Goal: Task Accomplishment & Management: Manage account settings

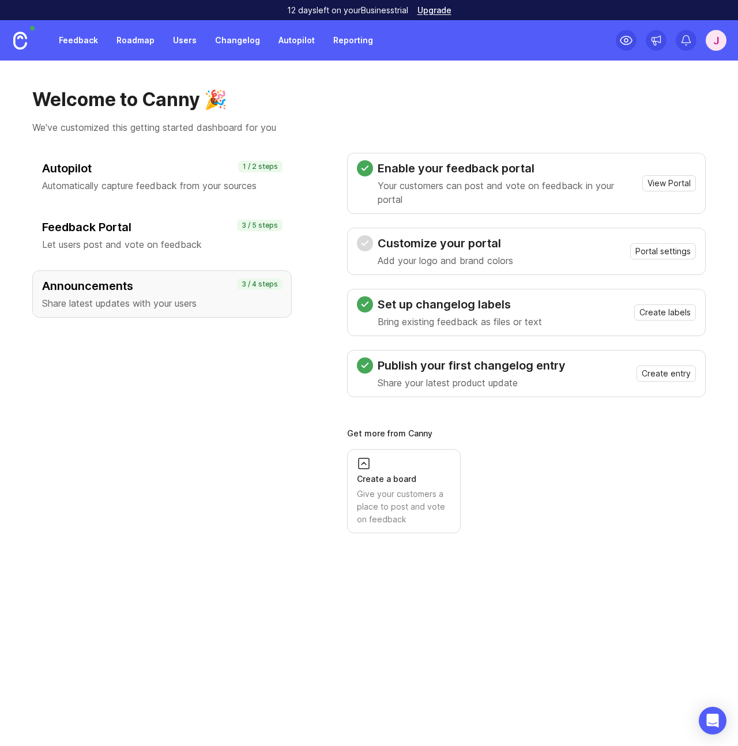
click at [720, 42] on div "J" at bounding box center [716, 40] width 21 height 21
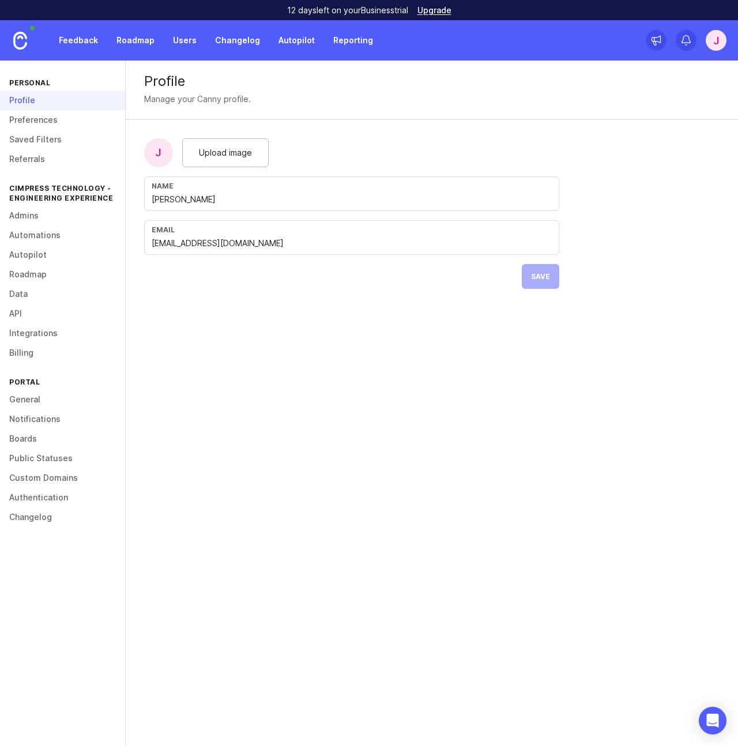
click at [37, 495] on link "Authentication" at bounding box center [62, 498] width 125 height 20
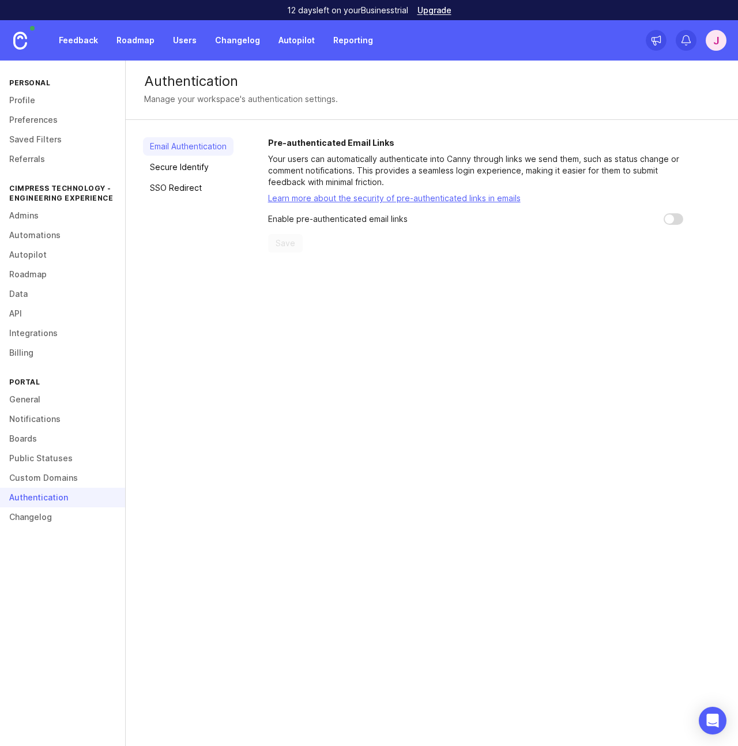
click at [195, 163] on link "Secure Identify" at bounding box center [188, 167] width 91 height 18
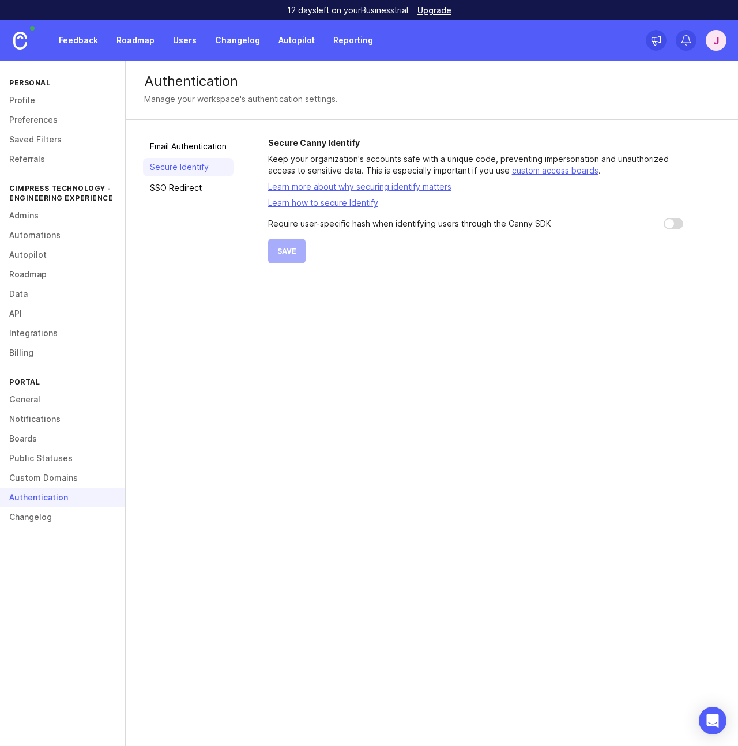
click at [173, 186] on link "SSO Redirect" at bounding box center [188, 188] width 91 height 18
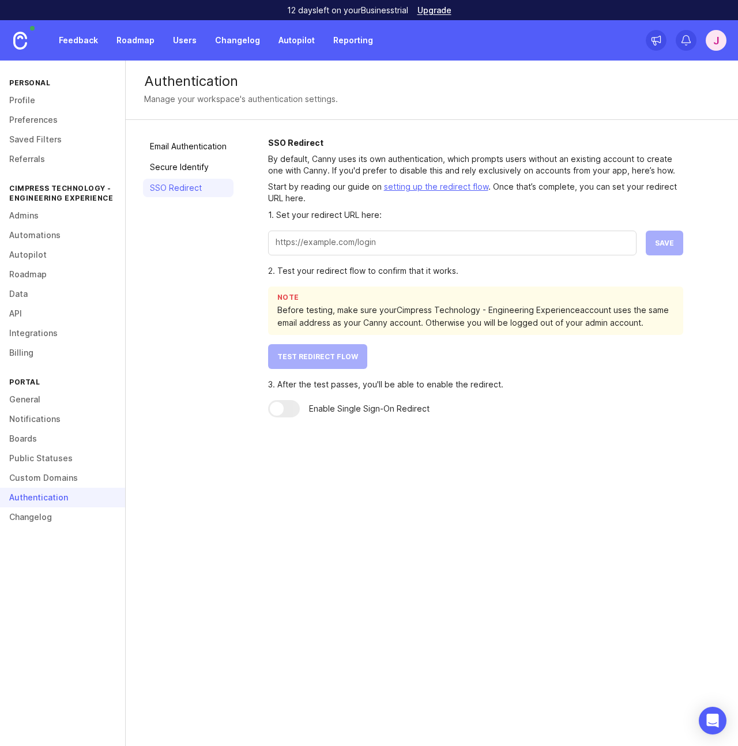
click at [175, 150] on link "Email Authentication" at bounding box center [188, 146] width 91 height 18
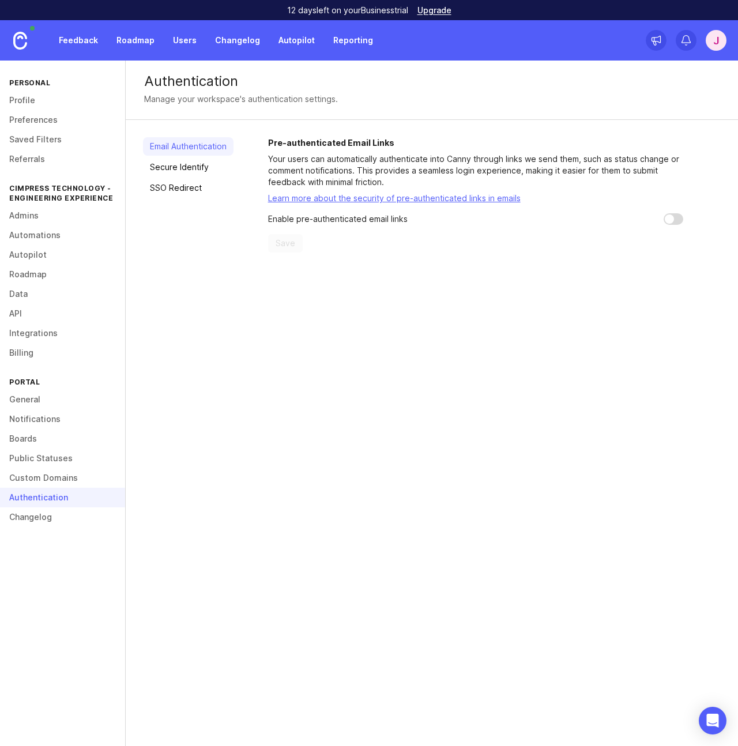
click at [136, 289] on div "Authentication Manage your workspace's authentication settings. Email Authentic…" at bounding box center [432, 404] width 612 height 686
click at [29, 401] on link "General" at bounding box center [62, 400] width 125 height 20
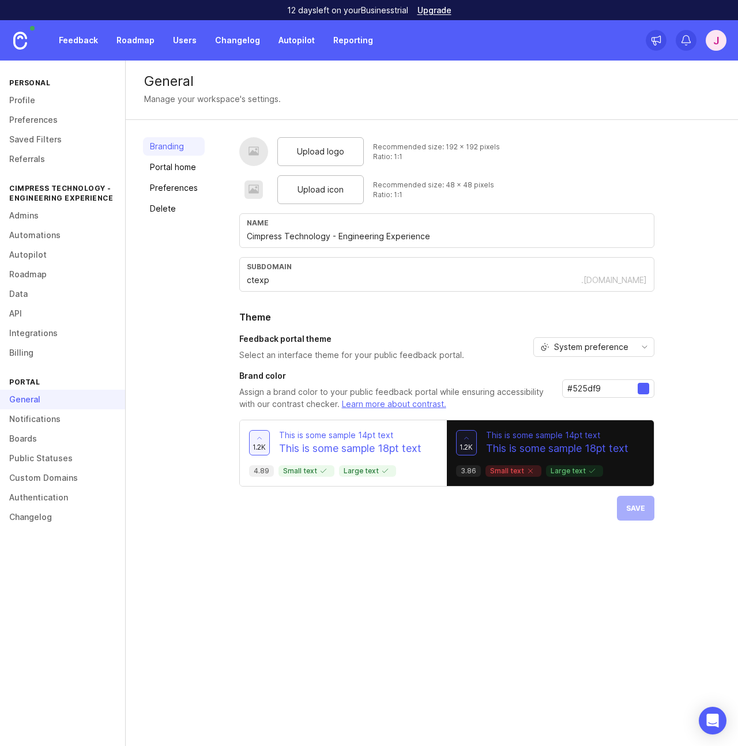
click at [31, 219] on link "Admins" at bounding box center [62, 216] width 125 height 20
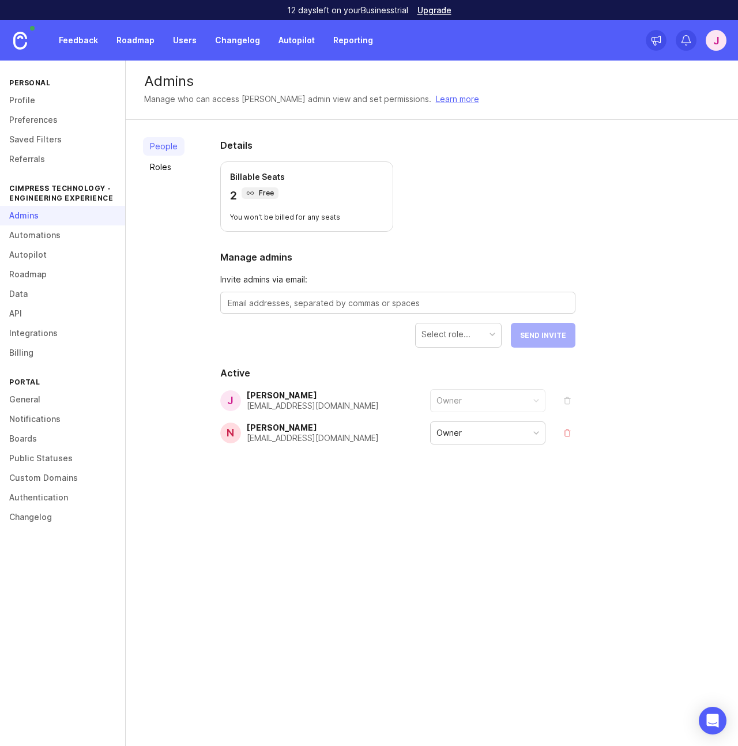
click at [161, 169] on link "Roles" at bounding box center [164, 167] width 42 height 18
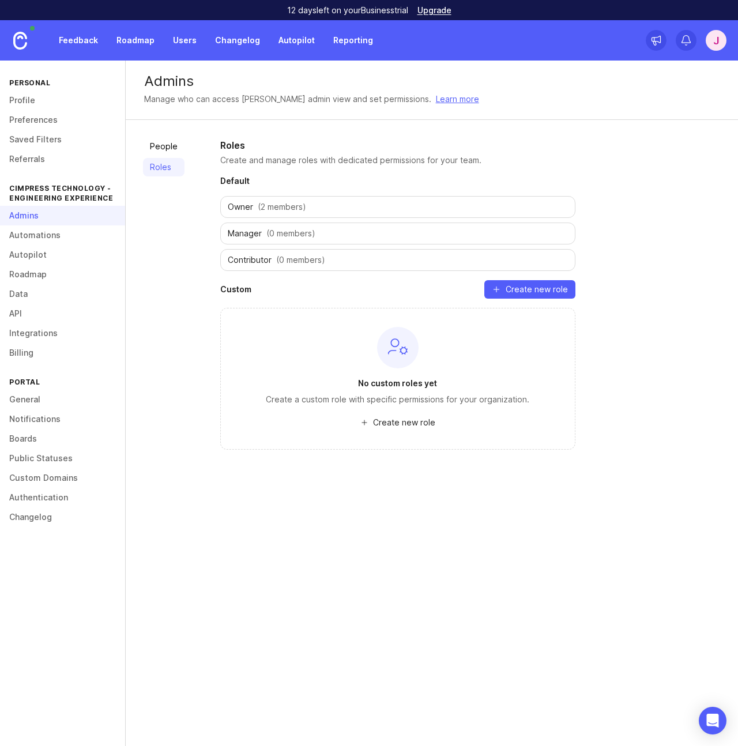
click at [163, 153] on link "People" at bounding box center [164, 146] width 42 height 18
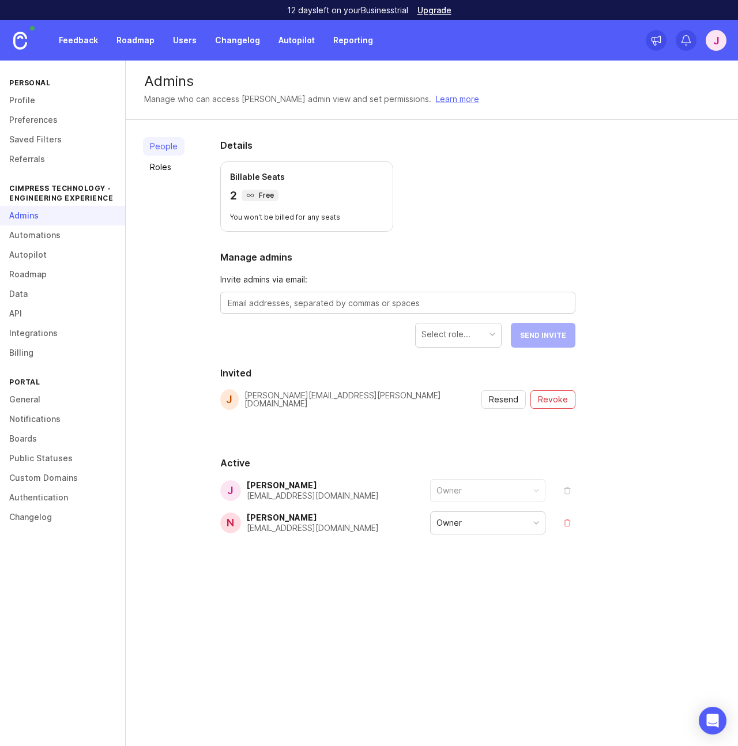
click at [25, 423] on link "Notifications" at bounding box center [62, 419] width 125 height 20
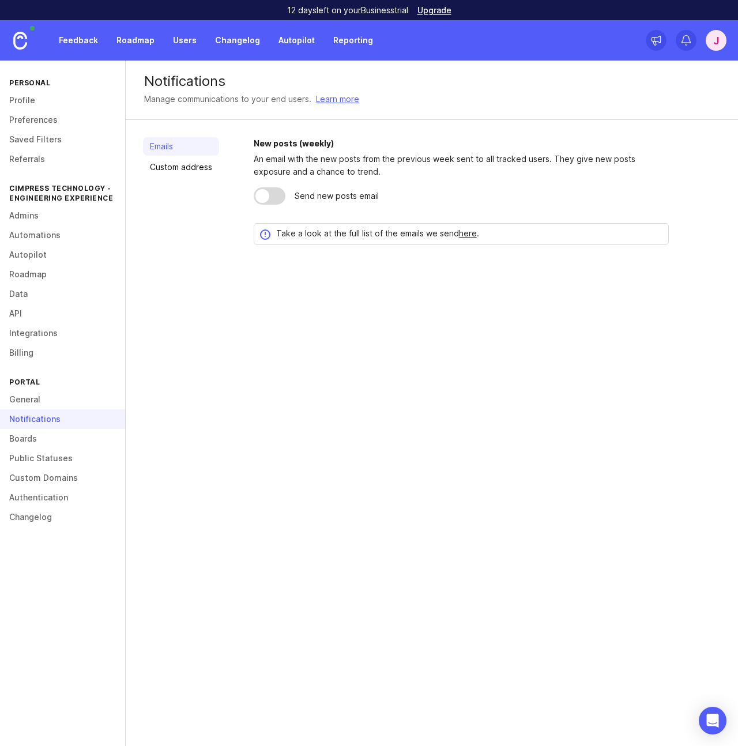
click at [174, 167] on link "Custom address" at bounding box center [181, 167] width 76 height 18
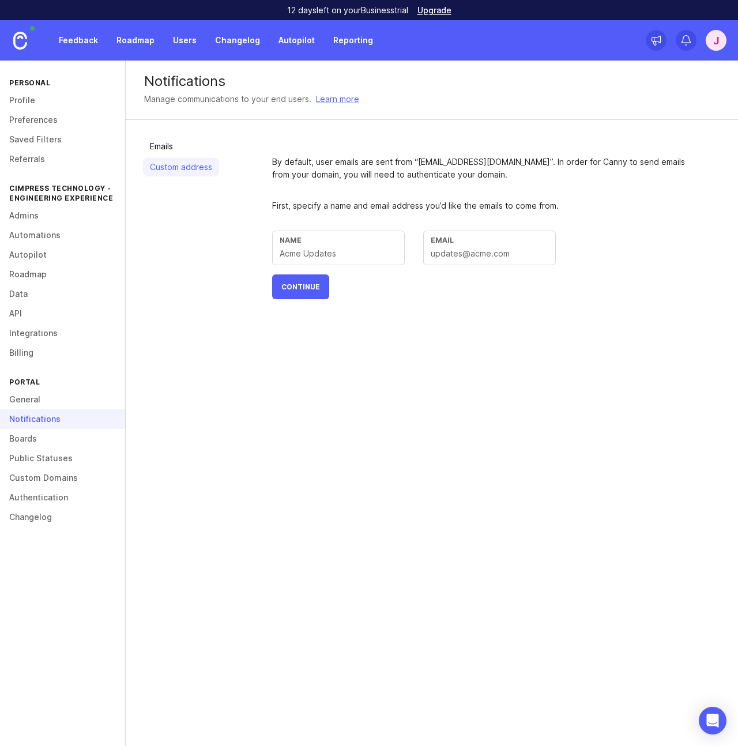
click at [174, 144] on link "Emails" at bounding box center [181, 146] width 76 height 18
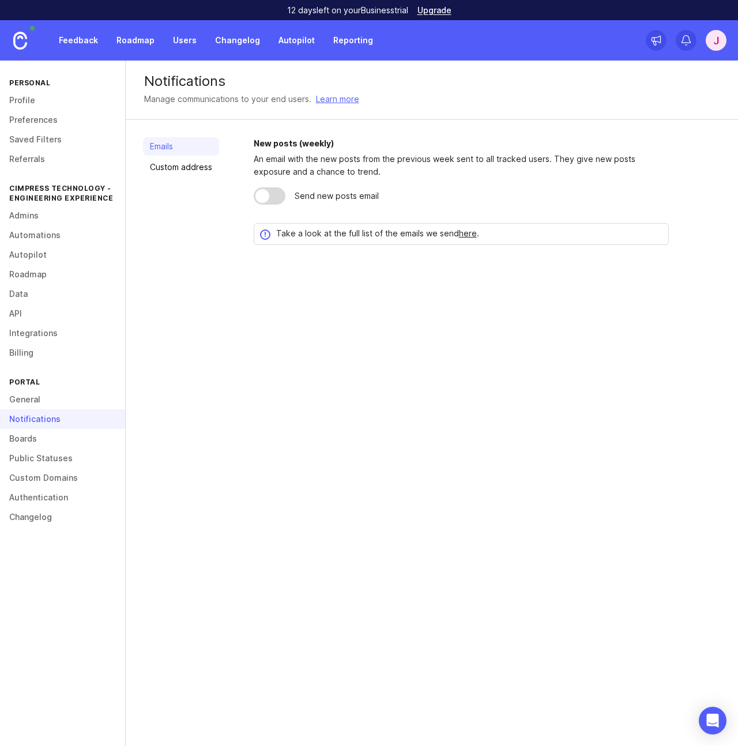
click at [28, 399] on link "General" at bounding box center [62, 400] width 125 height 20
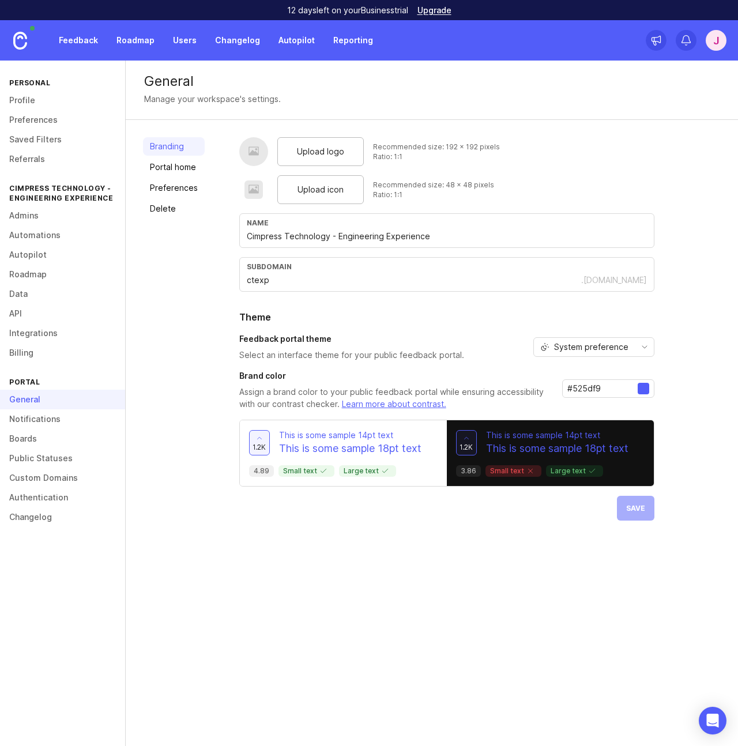
click at [26, 438] on link "Boards" at bounding box center [62, 439] width 125 height 20
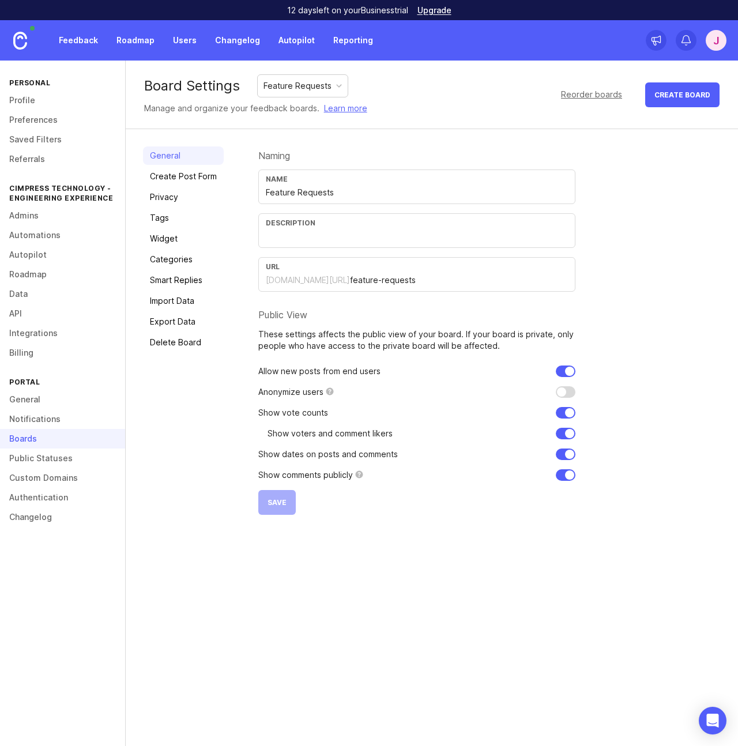
click at [164, 199] on link "Privacy" at bounding box center [183, 197] width 81 height 18
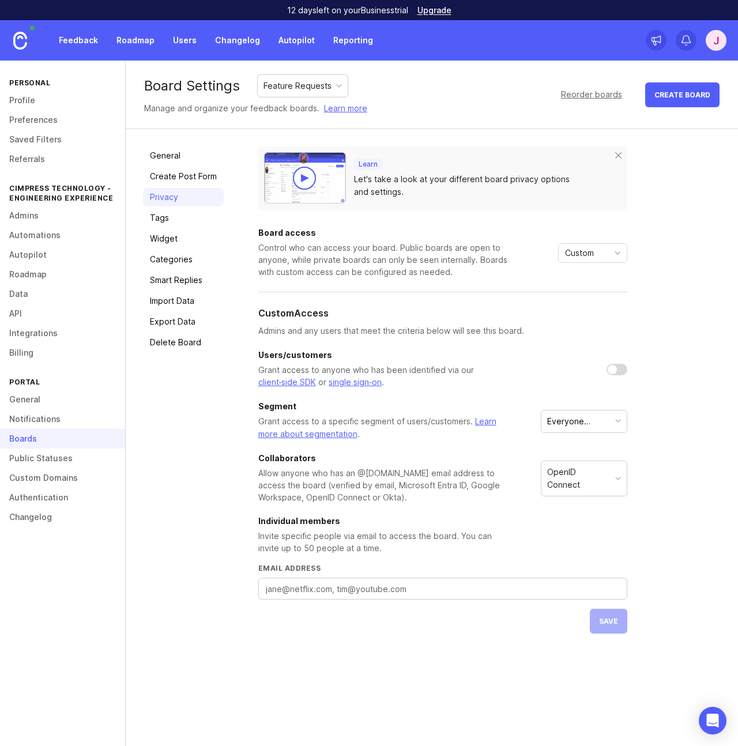
click at [22, 403] on link "General" at bounding box center [62, 400] width 125 height 20
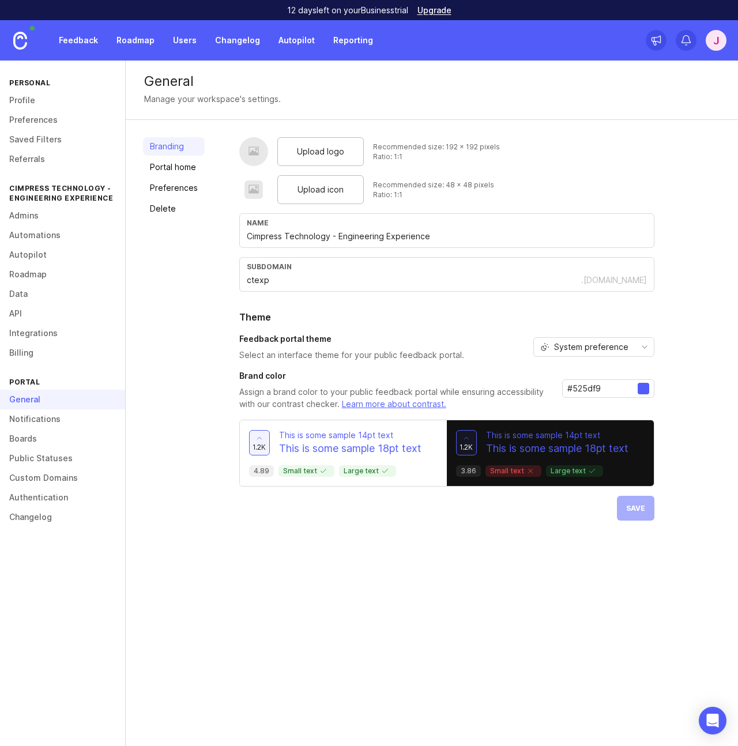
click at [33, 501] on link "Authentication" at bounding box center [62, 498] width 125 height 20
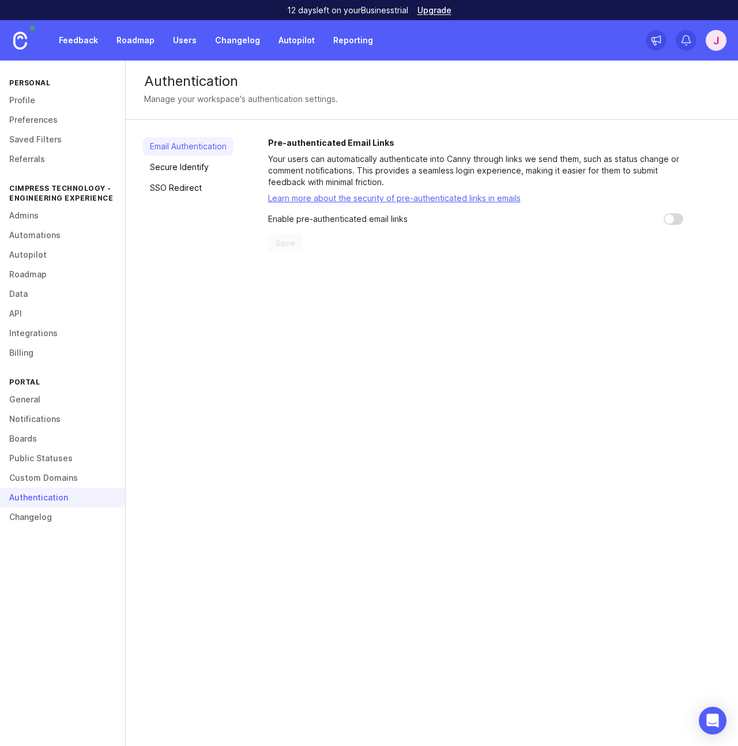
click at [25, 436] on link "Boards" at bounding box center [62, 439] width 125 height 20
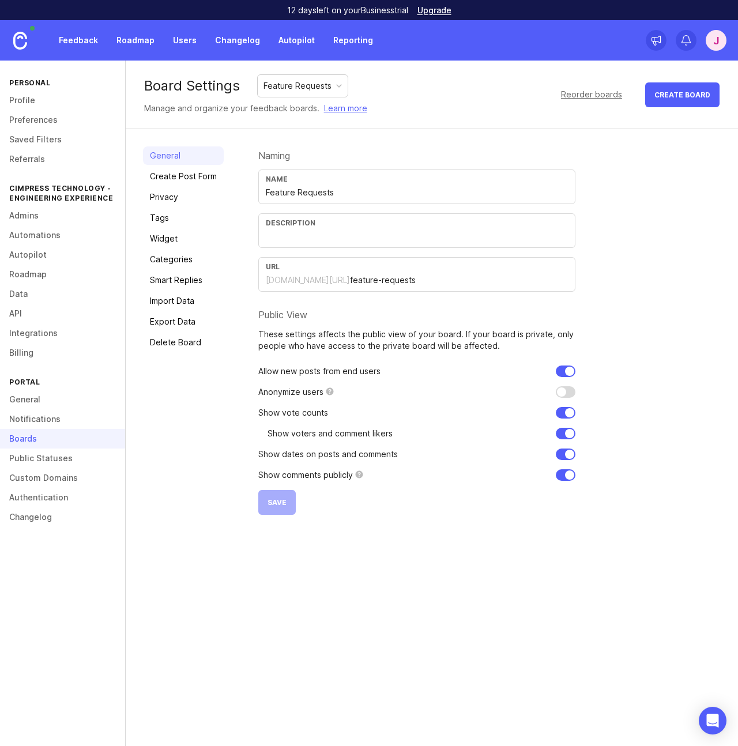
click at [29, 419] on link "Notifications" at bounding box center [62, 419] width 125 height 20
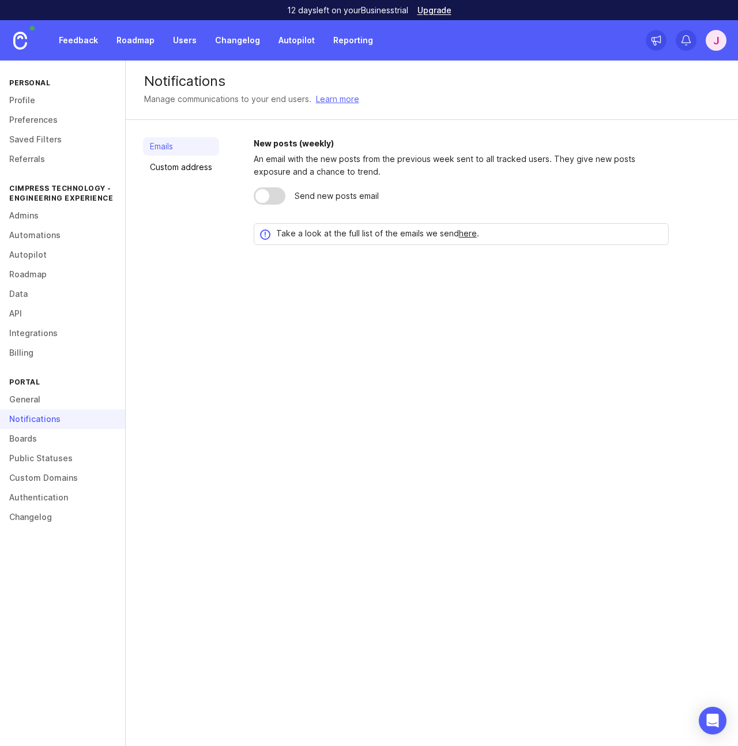
click at [26, 400] on link "General" at bounding box center [62, 400] width 125 height 20
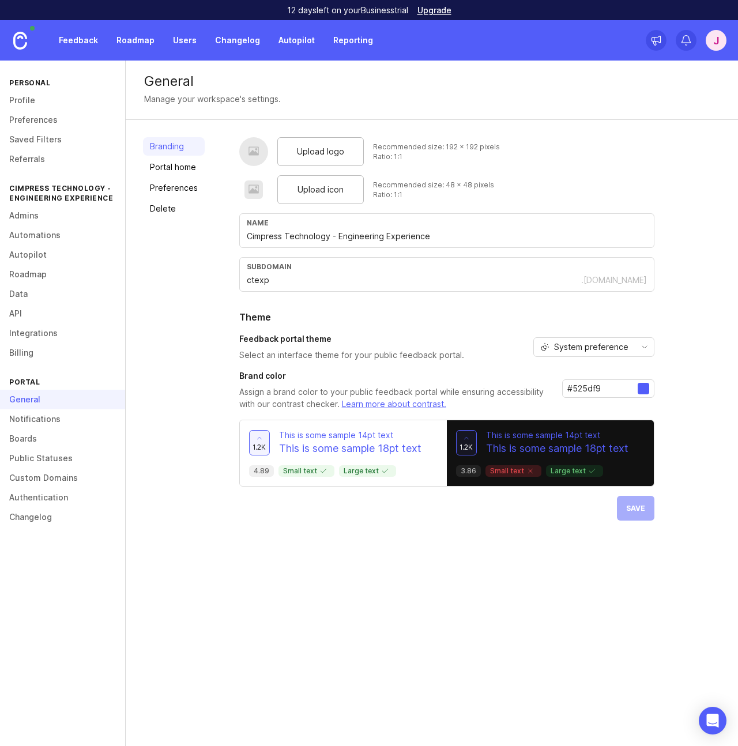
click at [164, 465] on div "Branding Portal home Preferences Delete" at bounding box center [174, 328] width 62 height 383
click at [21, 216] on link "Admins" at bounding box center [62, 216] width 125 height 20
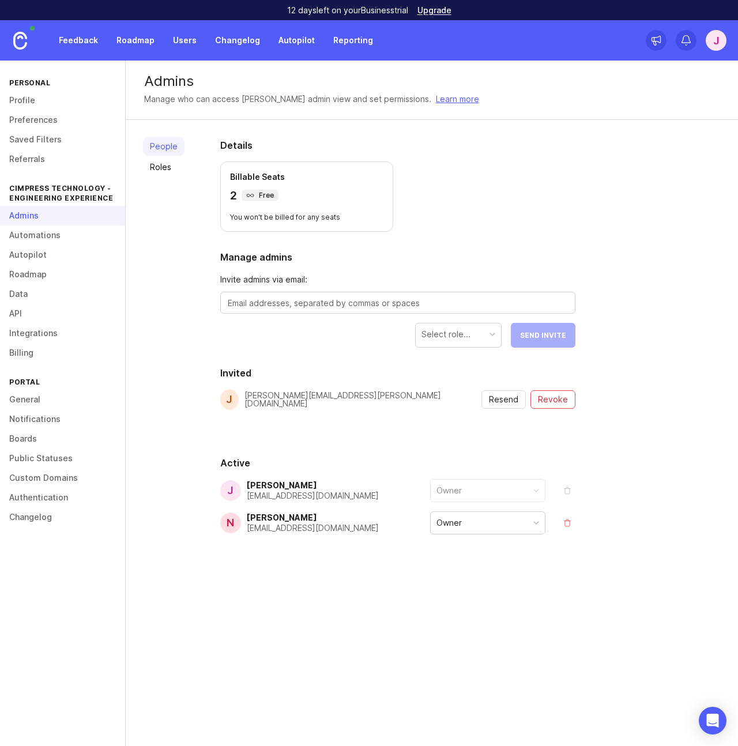
click at [366, 433] on section "Invited J Jason.Oliva@cimpress.com Resend Revoke" at bounding box center [397, 401] width 355 height 71
click at [167, 329] on div "People Roles" at bounding box center [164, 364] width 42 height 454
click at [562, 401] on span "Revoke" at bounding box center [553, 400] width 30 height 12
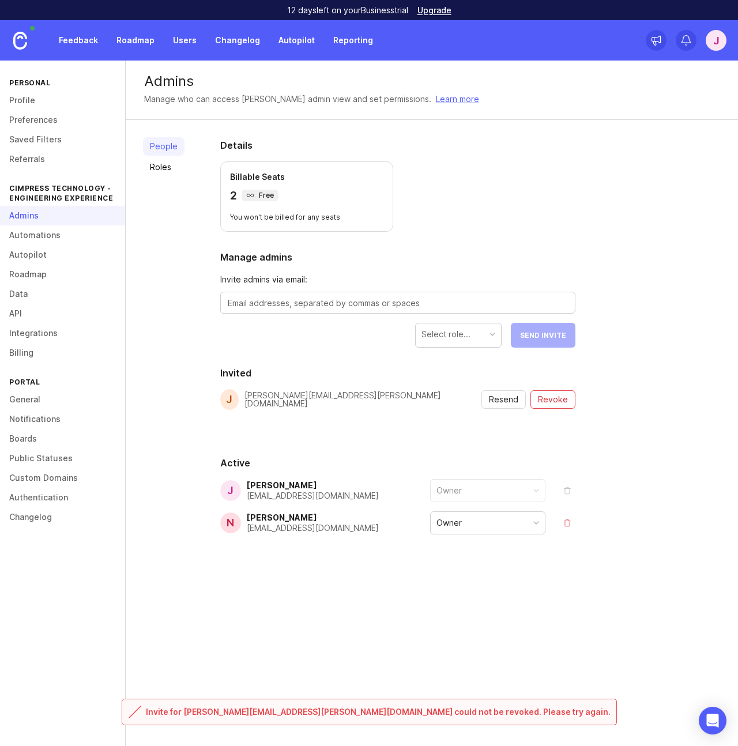
click at [557, 399] on span "Revoke" at bounding box center [553, 400] width 30 height 12
click at [557, 400] on span "Revoke" at bounding box center [553, 400] width 30 height 12
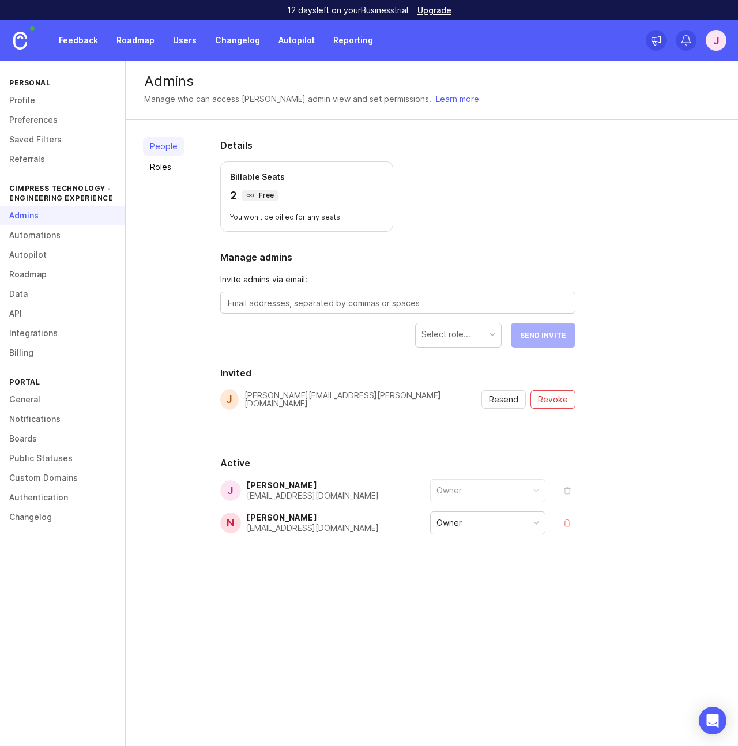
click at [597, 443] on div "People Roles Details Billable Seats 2 Free You won't be billed for any seats Ma…" at bounding box center [432, 364] width 612 height 488
click at [558, 404] on span "Revoke" at bounding box center [553, 400] width 30 height 12
click at [370, 427] on section "Invited J Jason.Oliva@cimpress.com Resend Revoke" at bounding box center [397, 401] width 355 height 71
click at [293, 396] on div "Jason.Oliva@cimpress.com" at bounding box center [362, 399] width 236 height 16
click at [568, 400] on button "Revoke" at bounding box center [552, 399] width 45 height 18
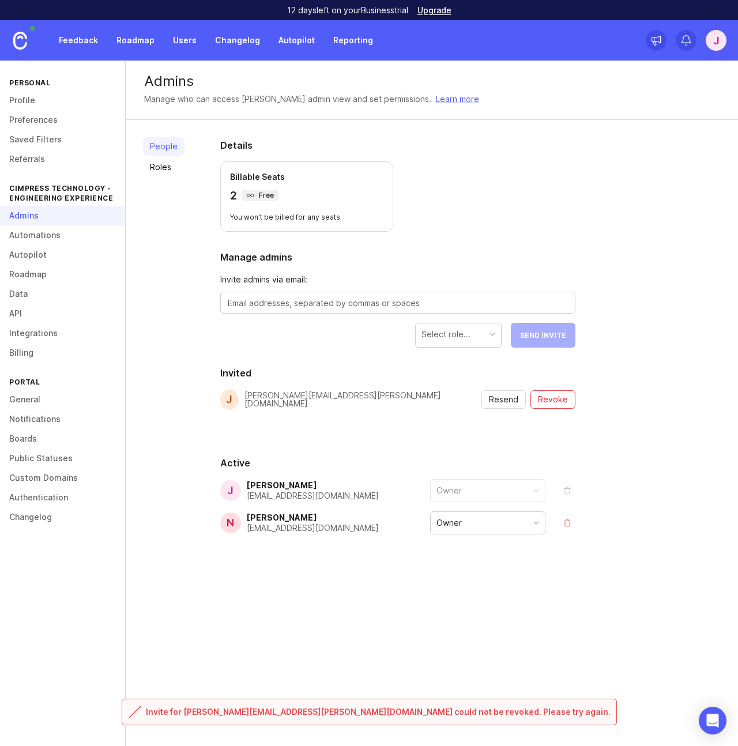
click at [559, 401] on span "Revoke" at bounding box center [553, 400] width 30 height 12
click at [557, 400] on span "Revoke" at bounding box center [553, 400] width 30 height 12
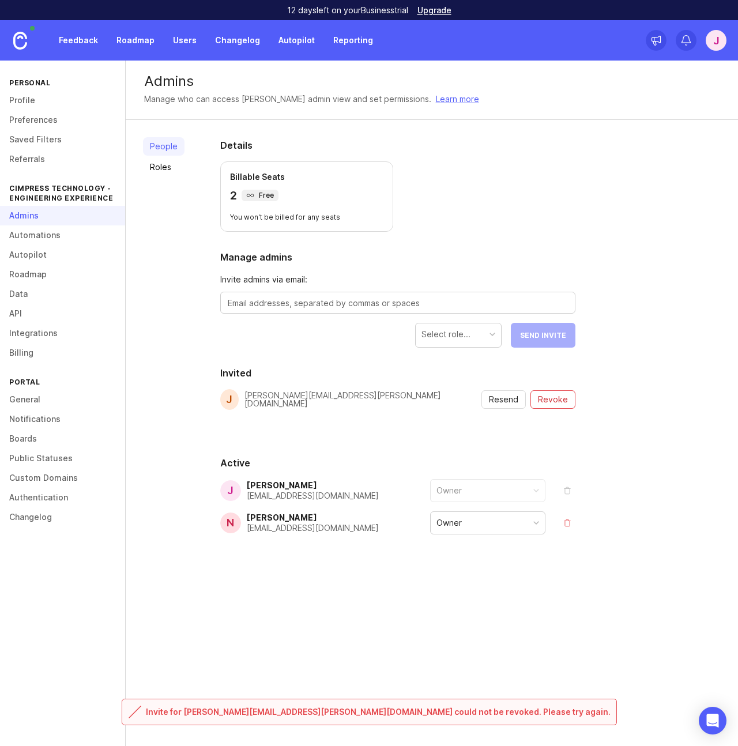
click at [286, 398] on div "Jason.Oliva@cimpress.com" at bounding box center [362, 399] width 236 height 16
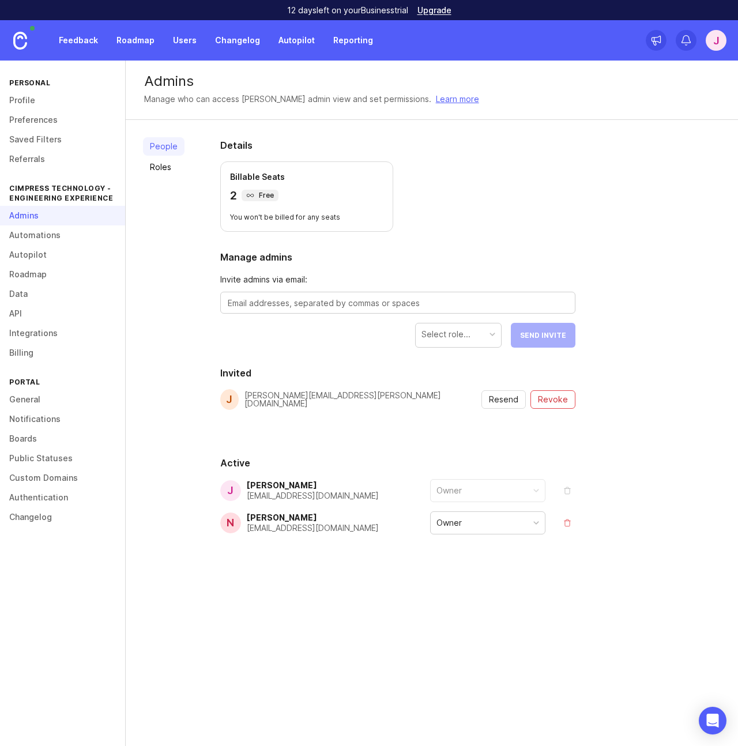
click at [334, 400] on div "Jason.Oliva@cimpress.com" at bounding box center [362, 399] width 236 height 16
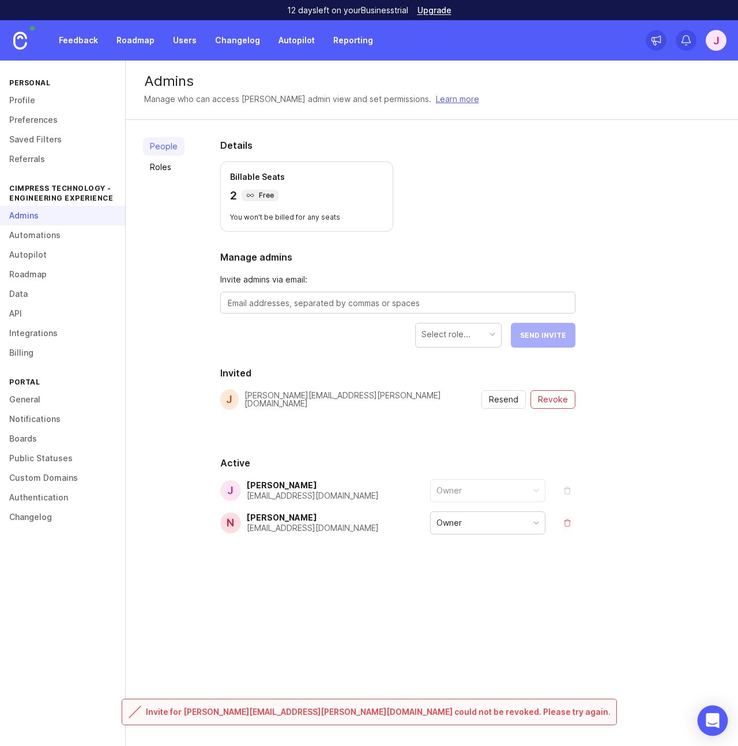
click at [716, 723] on icon "Open Intercom Messenger" at bounding box center [712, 720] width 15 height 15
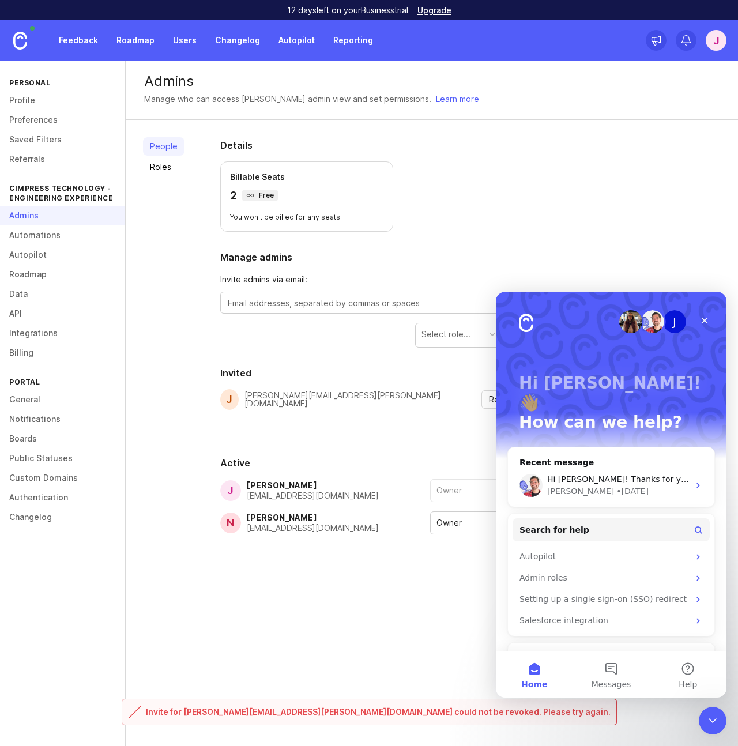
click at [374, 570] on div "Details Billable Seats 2 Free You won't be billed for any seats Manage admins I…" at bounding box center [398, 364] width 392 height 488
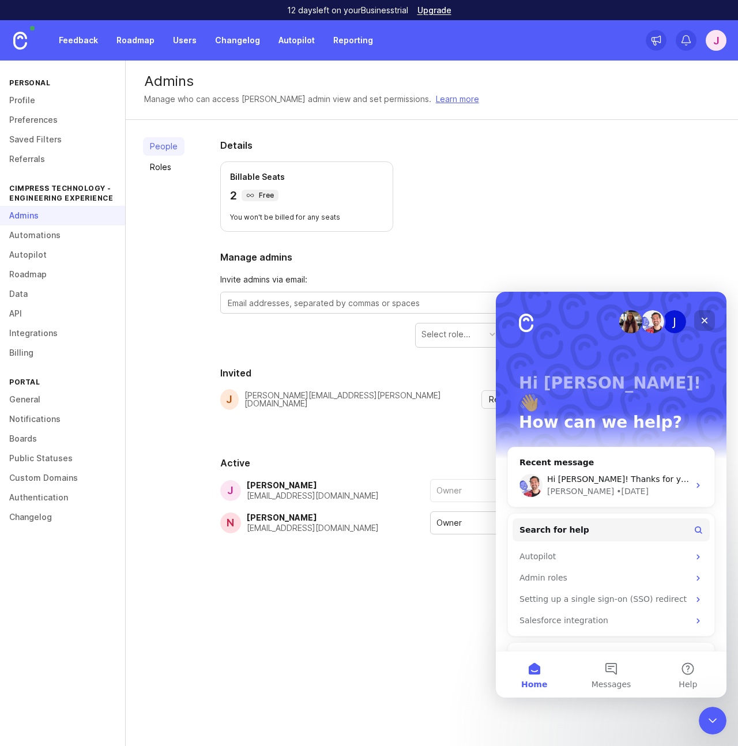
click at [709, 319] on icon "Close" at bounding box center [704, 320] width 9 height 9
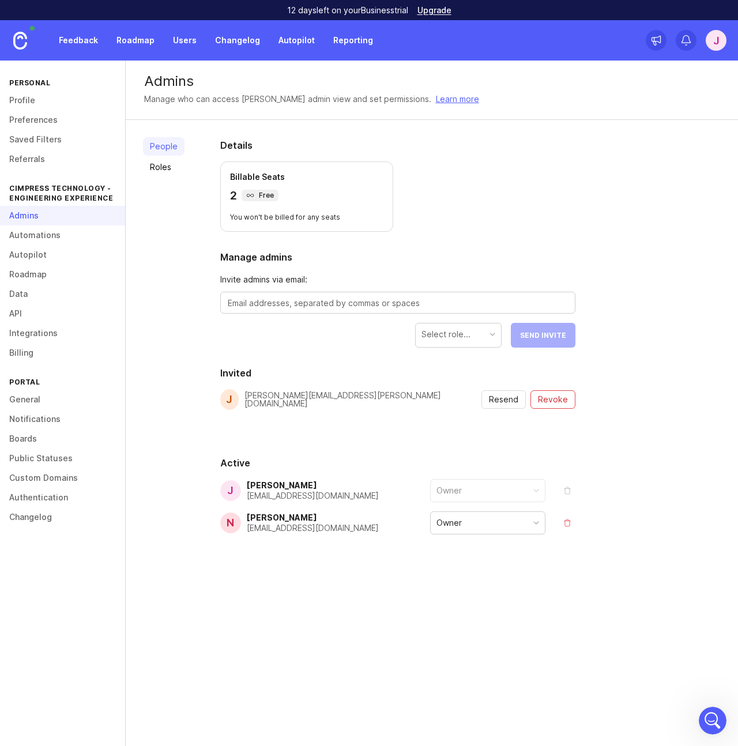
click at [277, 397] on div "Jason.Oliva@cimpress.com" at bounding box center [362, 399] width 236 height 16
click at [497, 333] on div "Select role..." at bounding box center [458, 334] width 85 height 22
click at [325, 308] on textarea at bounding box center [398, 303] width 340 height 13
click at [293, 398] on div "Jason.Oliva@cimpress.com" at bounding box center [362, 399] width 236 height 16
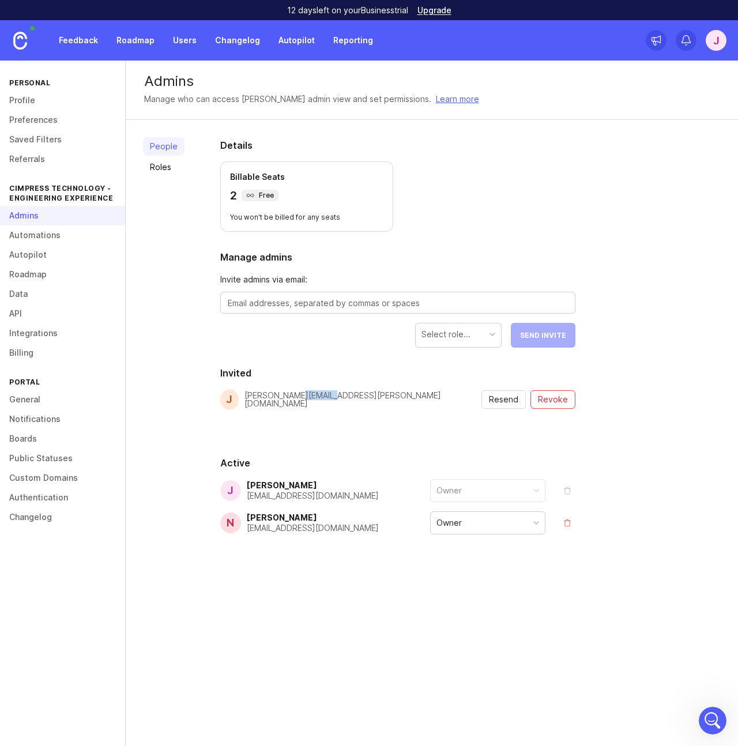
click at [293, 398] on div "Jason.Oliva@cimpress.com" at bounding box center [362, 399] width 236 height 16
click at [318, 422] on section "Invited J Jason.Oliva@cimpress.com Resend Revoke" at bounding box center [397, 401] width 355 height 71
click at [549, 401] on span "Revoke" at bounding box center [553, 400] width 30 height 12
click at [33, 398] on link "General" at bounding box center [62, 400] width 125 height 20
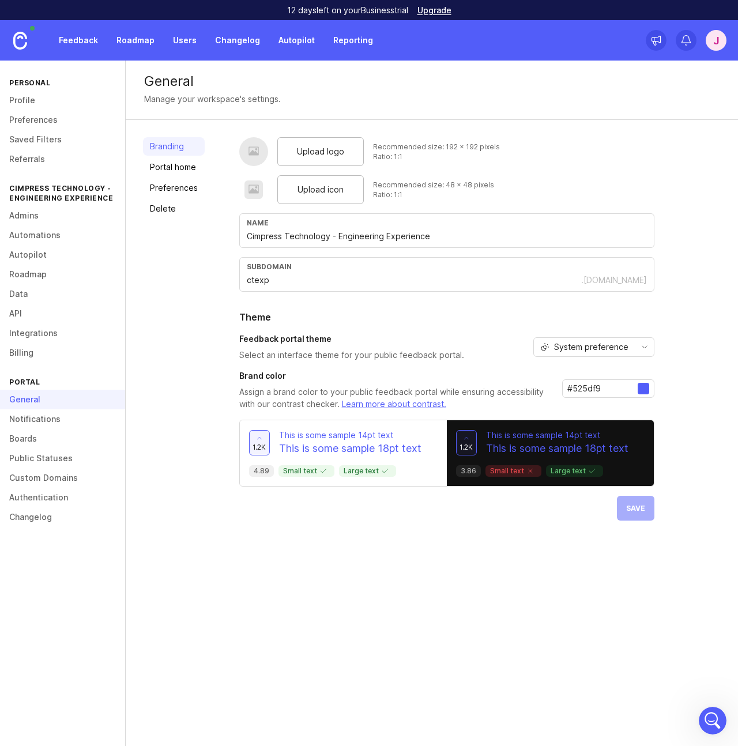
click at [43, 122] on link "Preferences" at bounding box center [62, 120] width 125 height 20
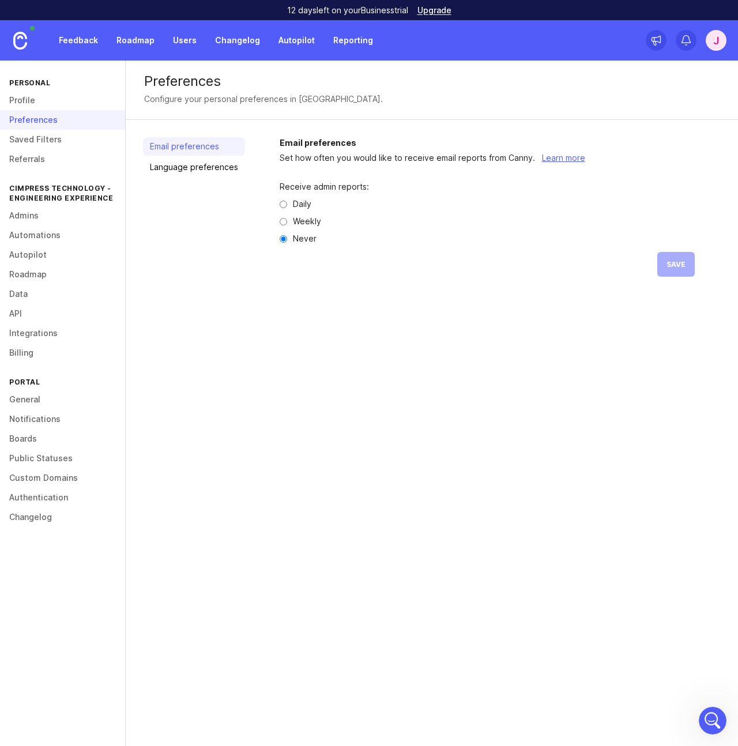
click at [31, 214] on link "Admins" at bounding box center [62, 216] width 125 height 20
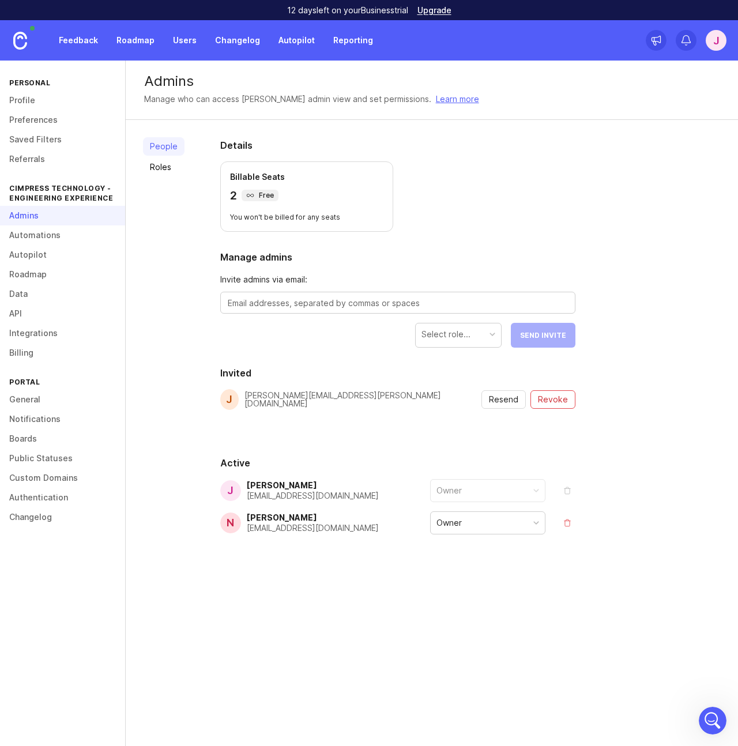
click at [51, 495] on link "Authentication" at bounding box center [62, 498] width 125 height 20
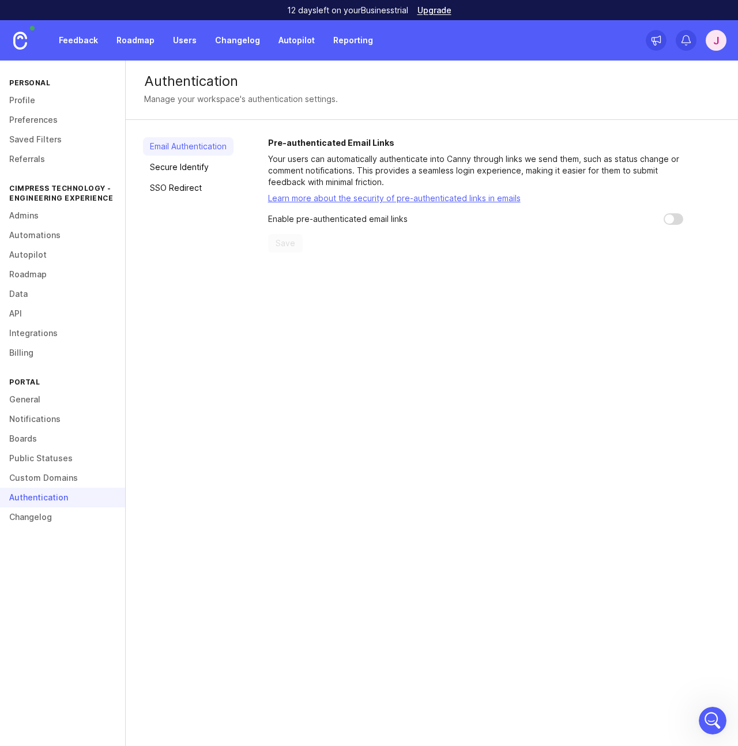
click at [672, 217] on input "checkbox" at bounding box center [674, 219] width 20 height 12
checkbox input "true"
click at [292, 244] on span "Save" at bounding box center [286, 244] width 20 height 12
